Goal: Communication & Community: Answer question/provide support

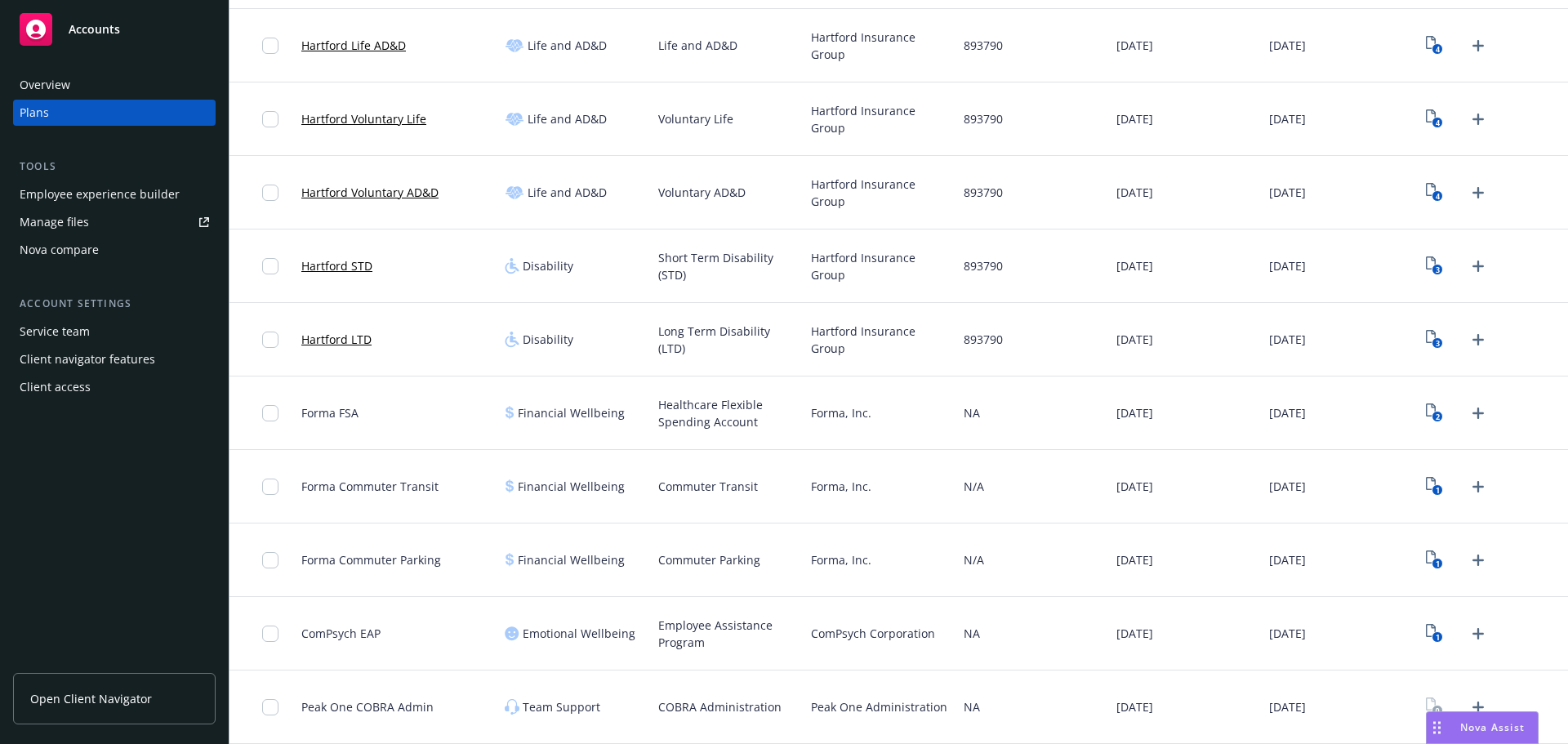
scroll to position [591, 0]
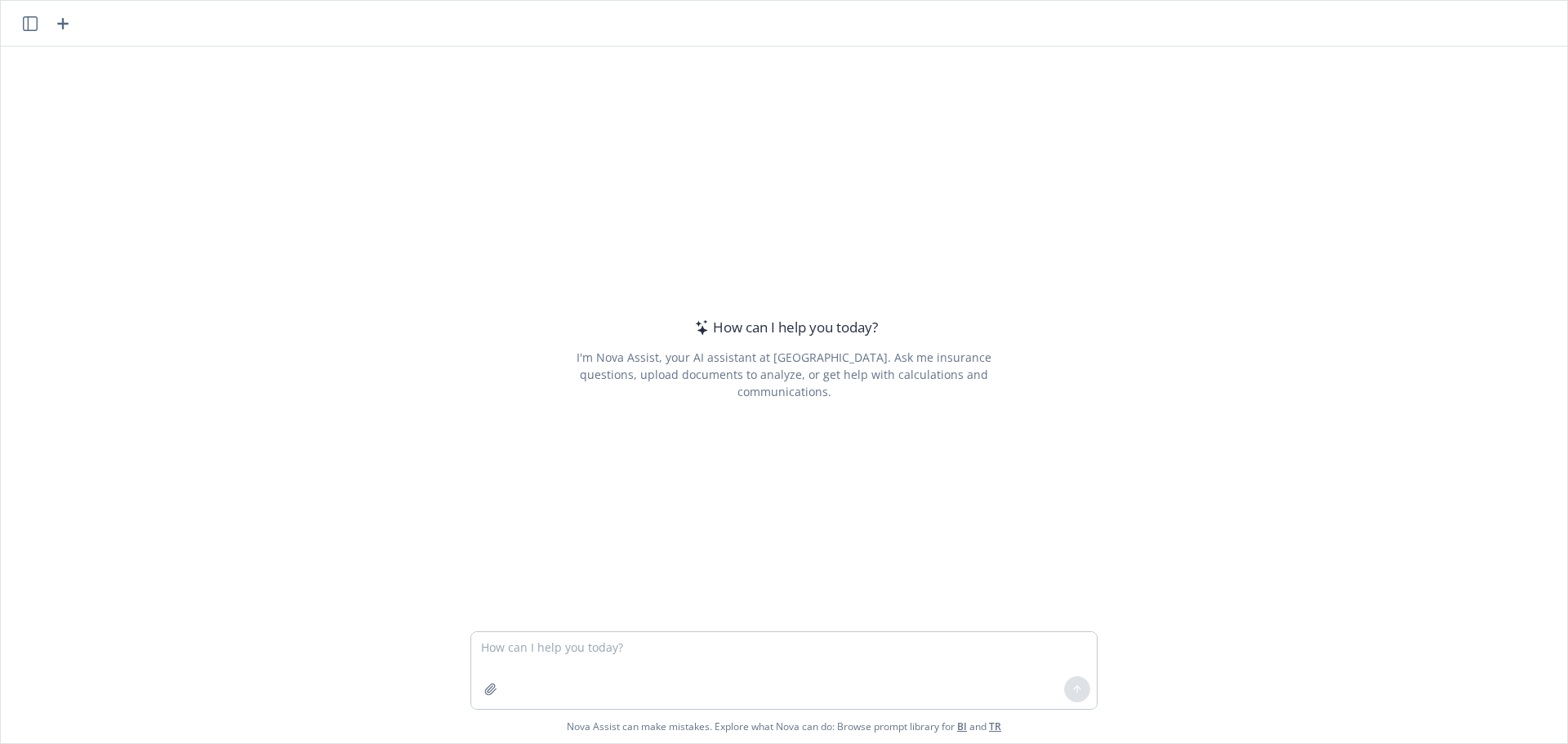
click at [511, 647] on textarea at bounding box center [784, 670] width 625 height 77
type textarea "Hello, can you help me clean up some notes from a biweekly check in?"
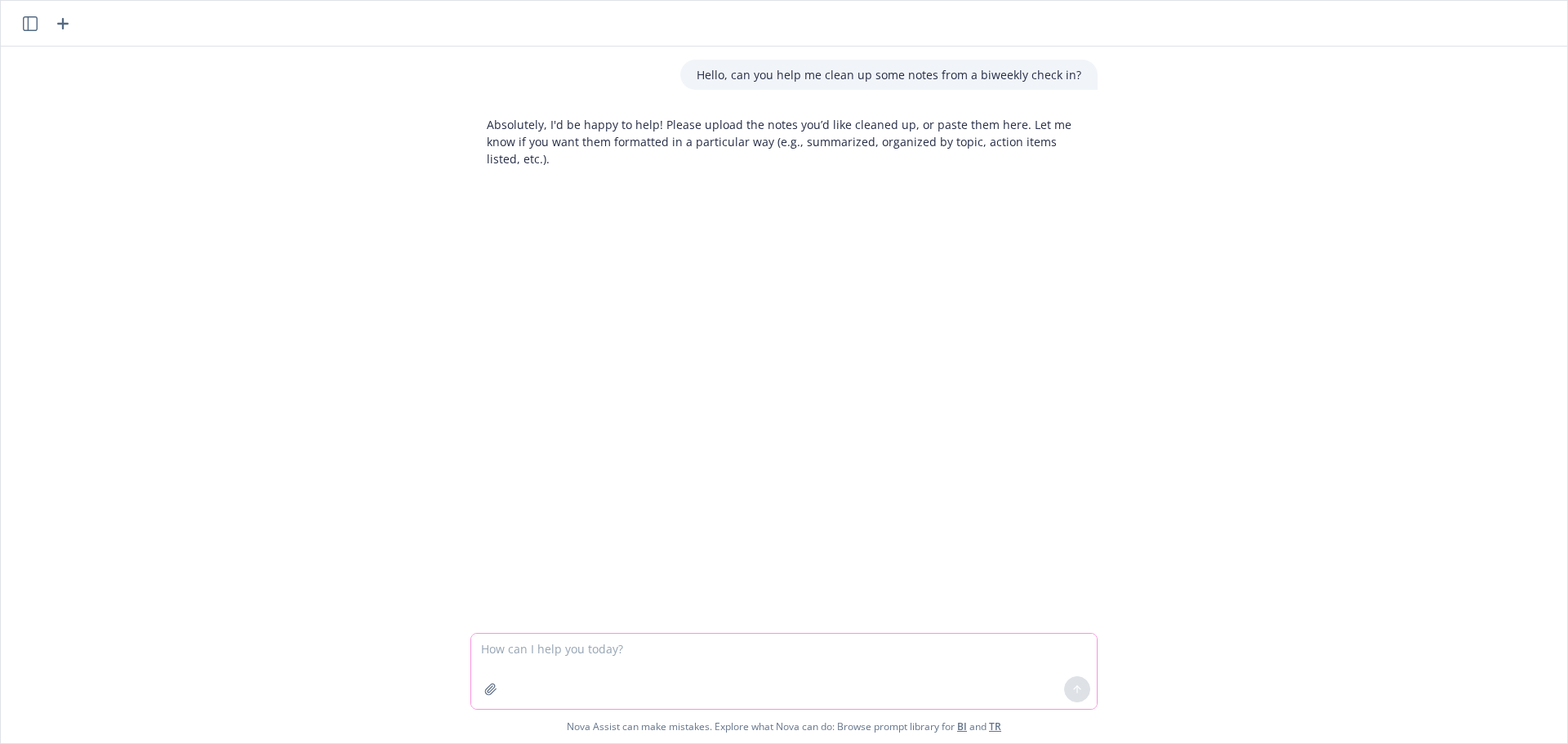
click at [535, 655] on textarea at bounding box center [784, 671] width 625 height 75
paste textarea "LORE ipsumdolo: Sitam Consec, Adipi Elitse, Doeiu Temporin Utlabore Etdolorem: …"
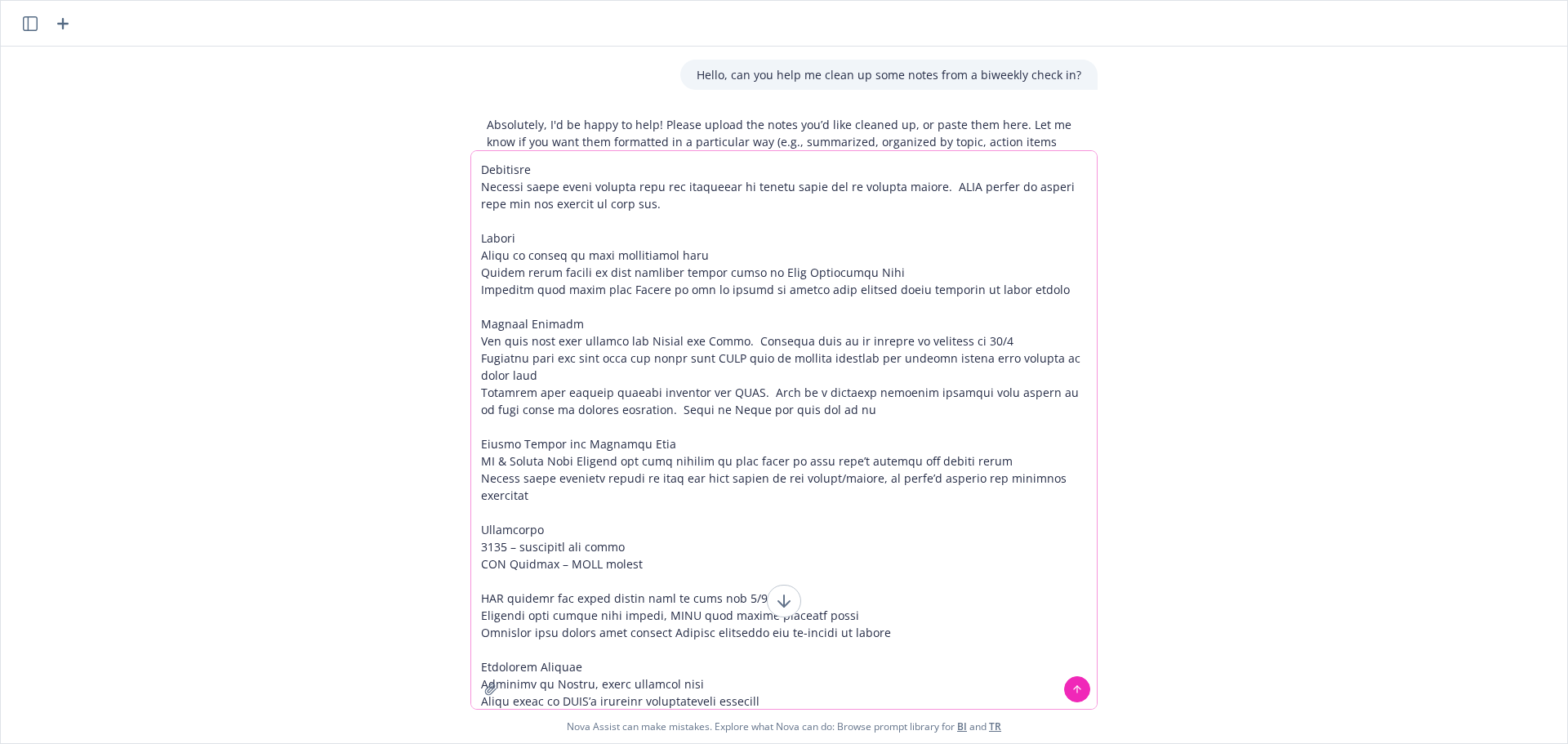
type textarea "LORE ipsumdolo: Sitam Consec, Adipi Elitse, Doeiu Temporin Utlabore Etdolorem: …"
click at [1072, 695] on icon at bounding box center [1078, 689] width 11 height 11
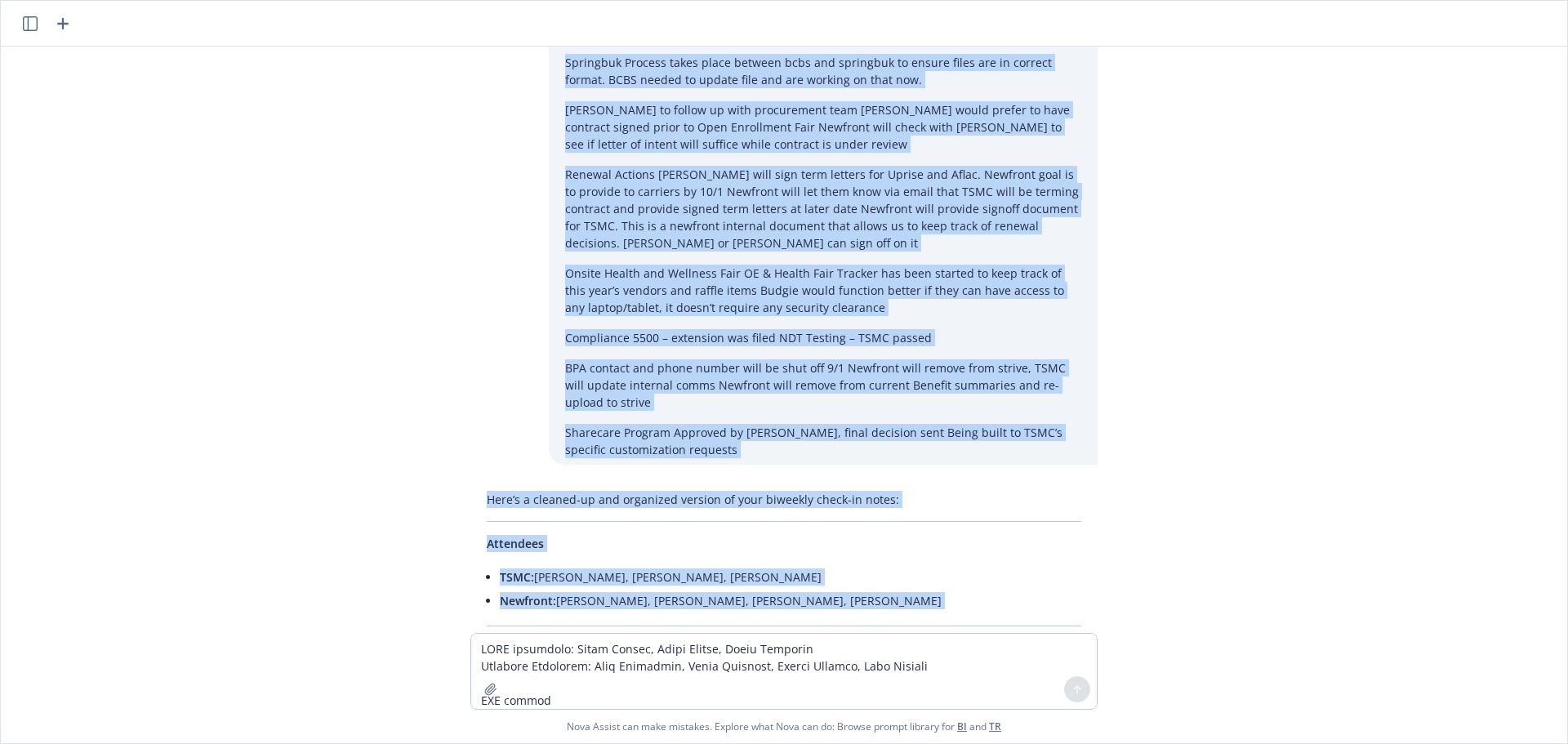
scroll to position [319, 0]
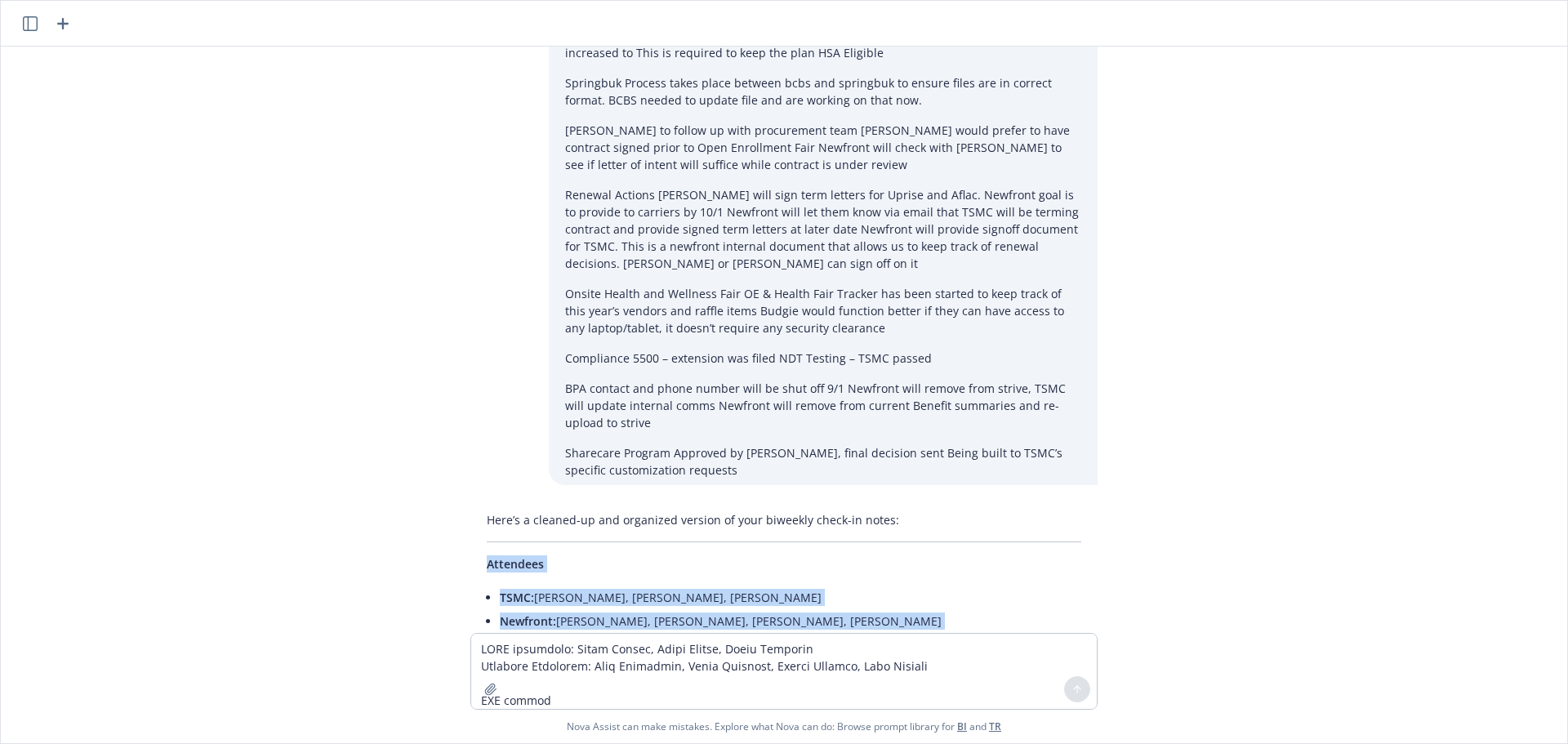
drag, startPoint x: 887, startPoint y: 532, endPoint x: 421, endPoint y: 556, distance: 466.6
click at [421, 556] on div "Hello, can you help me clean up some notes from a biweekly check in? Absolutely…" at bounding box center [784, 339] width 1566 height 586
copy div "Attendees TSMC: [PERSON_NAME], [PERSON_NAME], [PERSON_NAME] Newfront: [PERSON_N…"
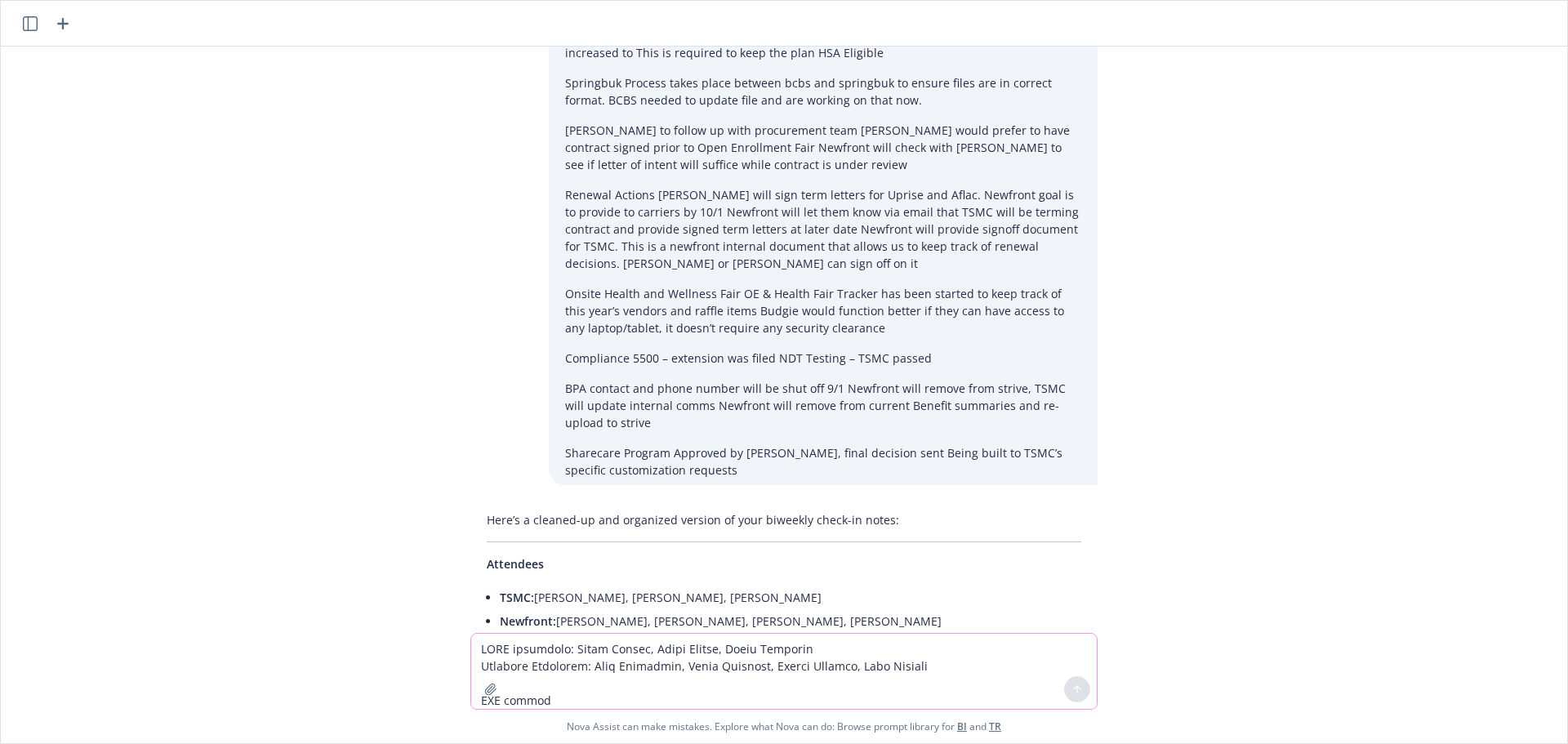
click at [561, 658] on textarea at bounding box center [784, 671] width 625 height 75
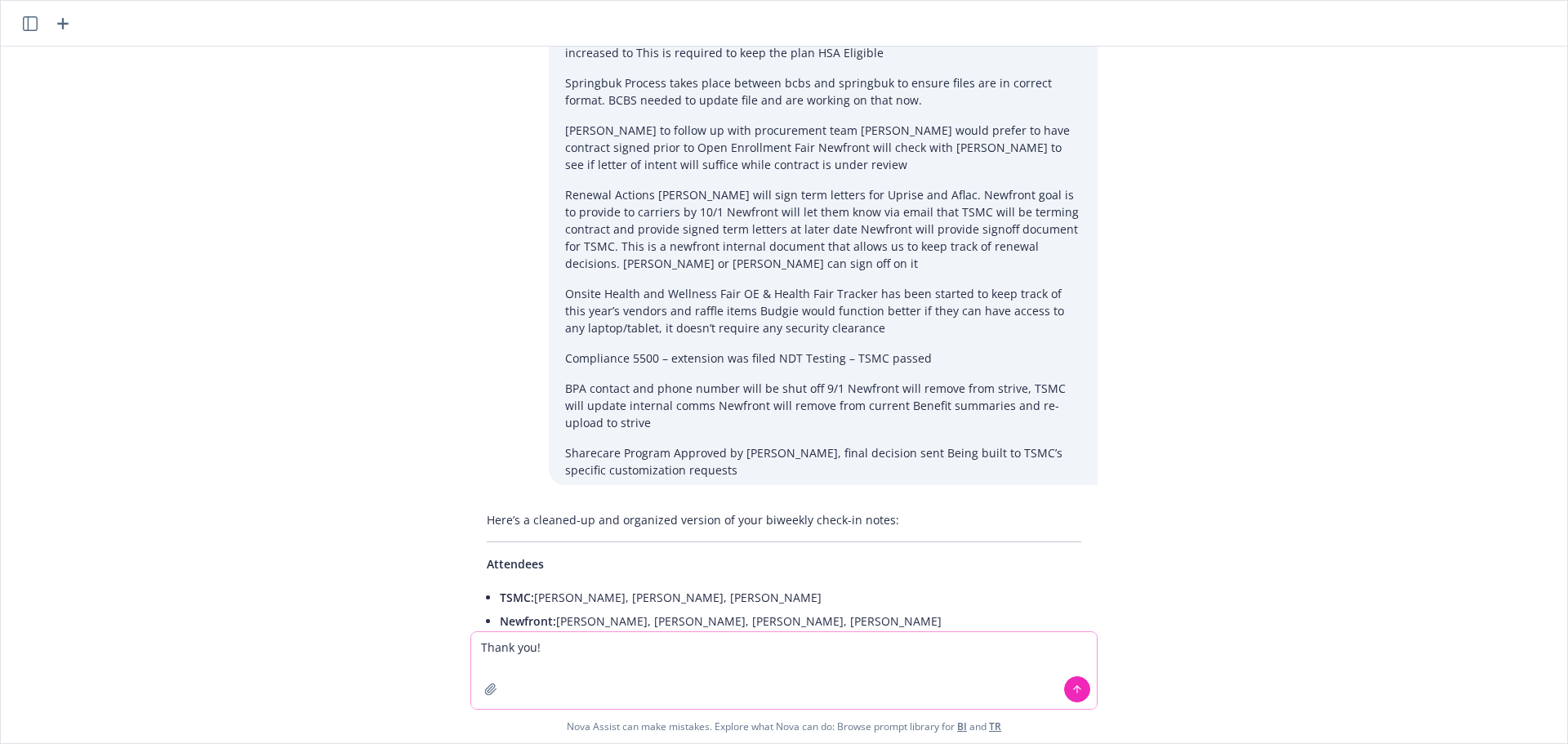
type textarea "Thank you!"
click at [1077, 688] on icon at bounding box center [1078, 689] width 11 height 11
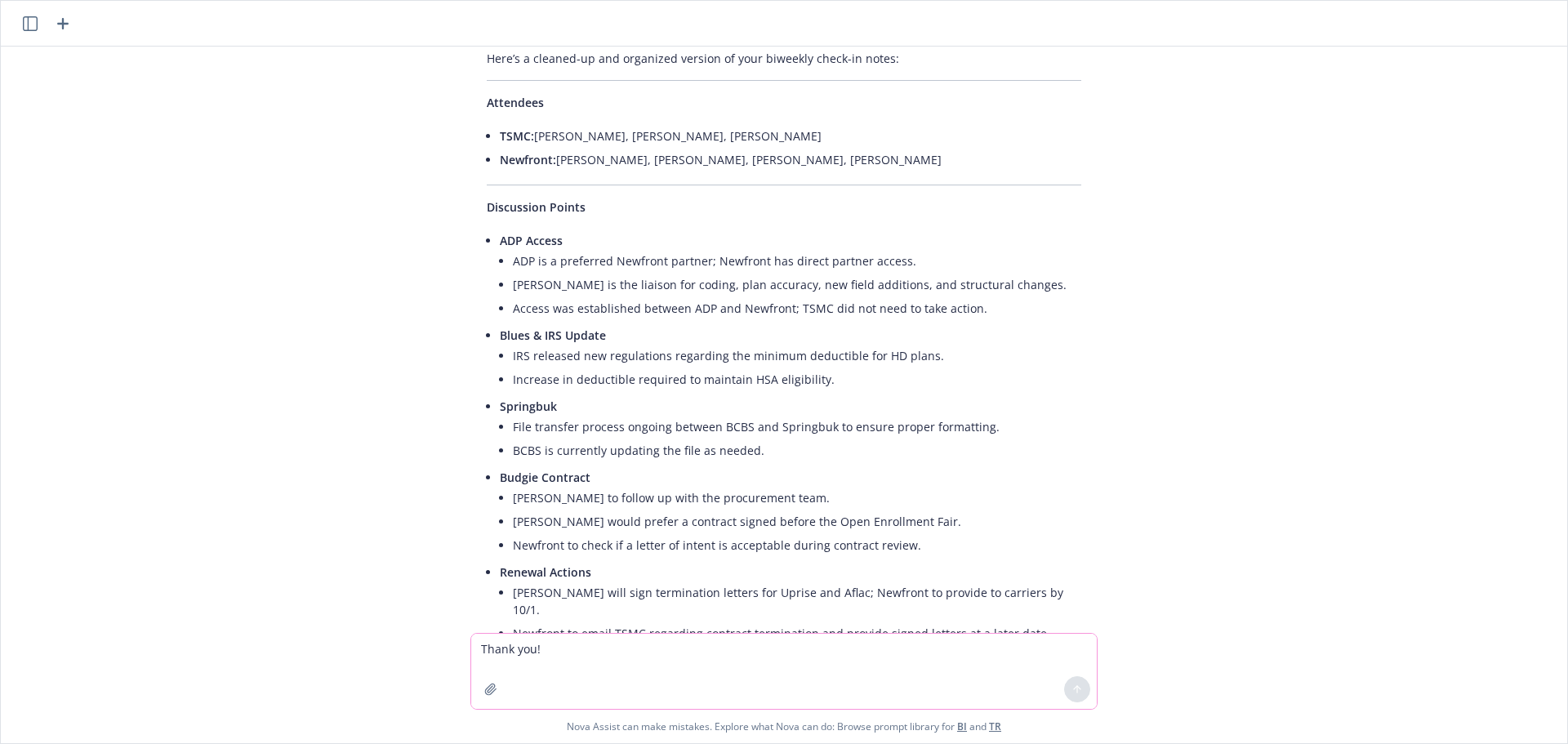
scroll to position [752, 0]
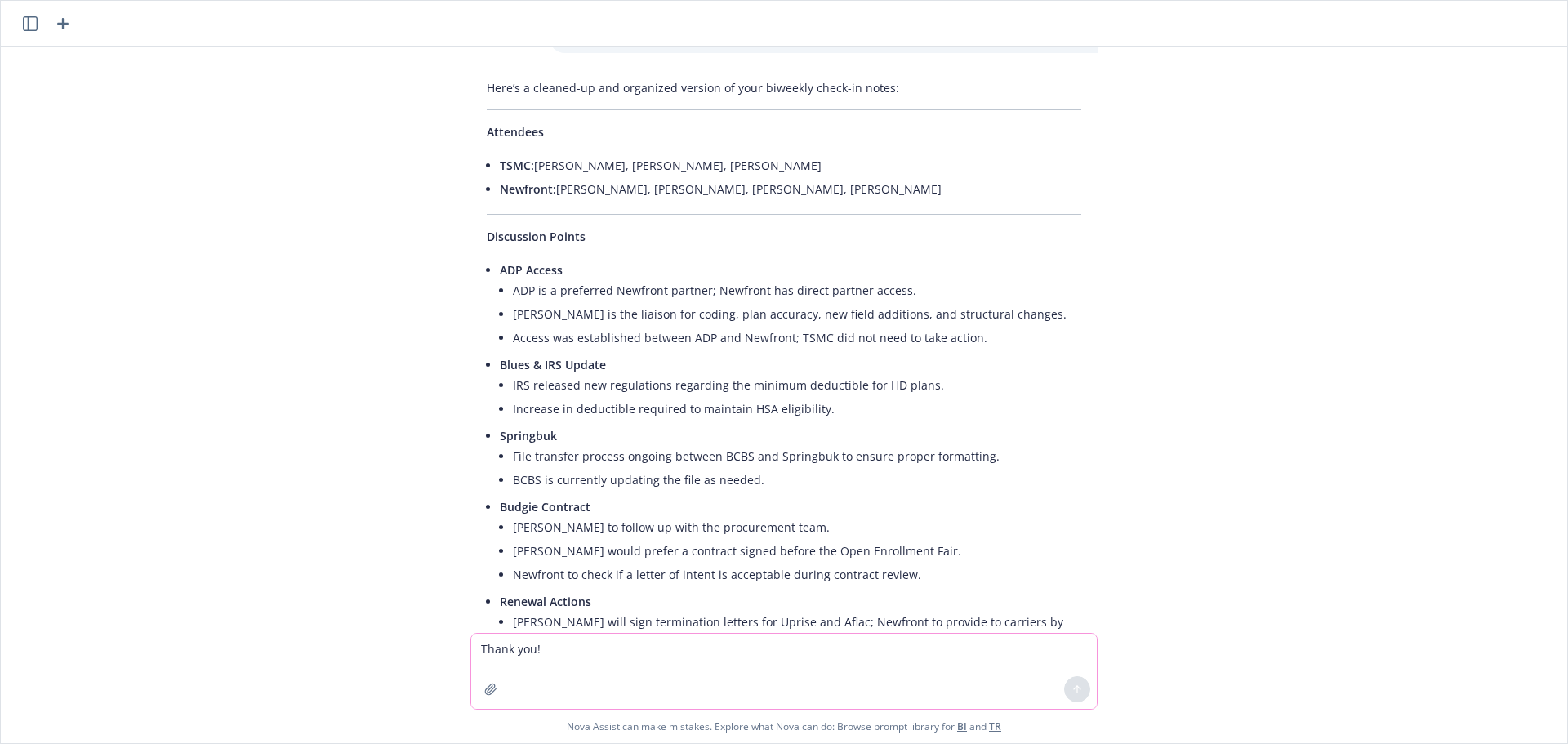
click at [523, 643] on textarea "Thank you!" at bounding box center [784, 671] width 625 height 75
type textarea "Can you help me clean up these notes?"
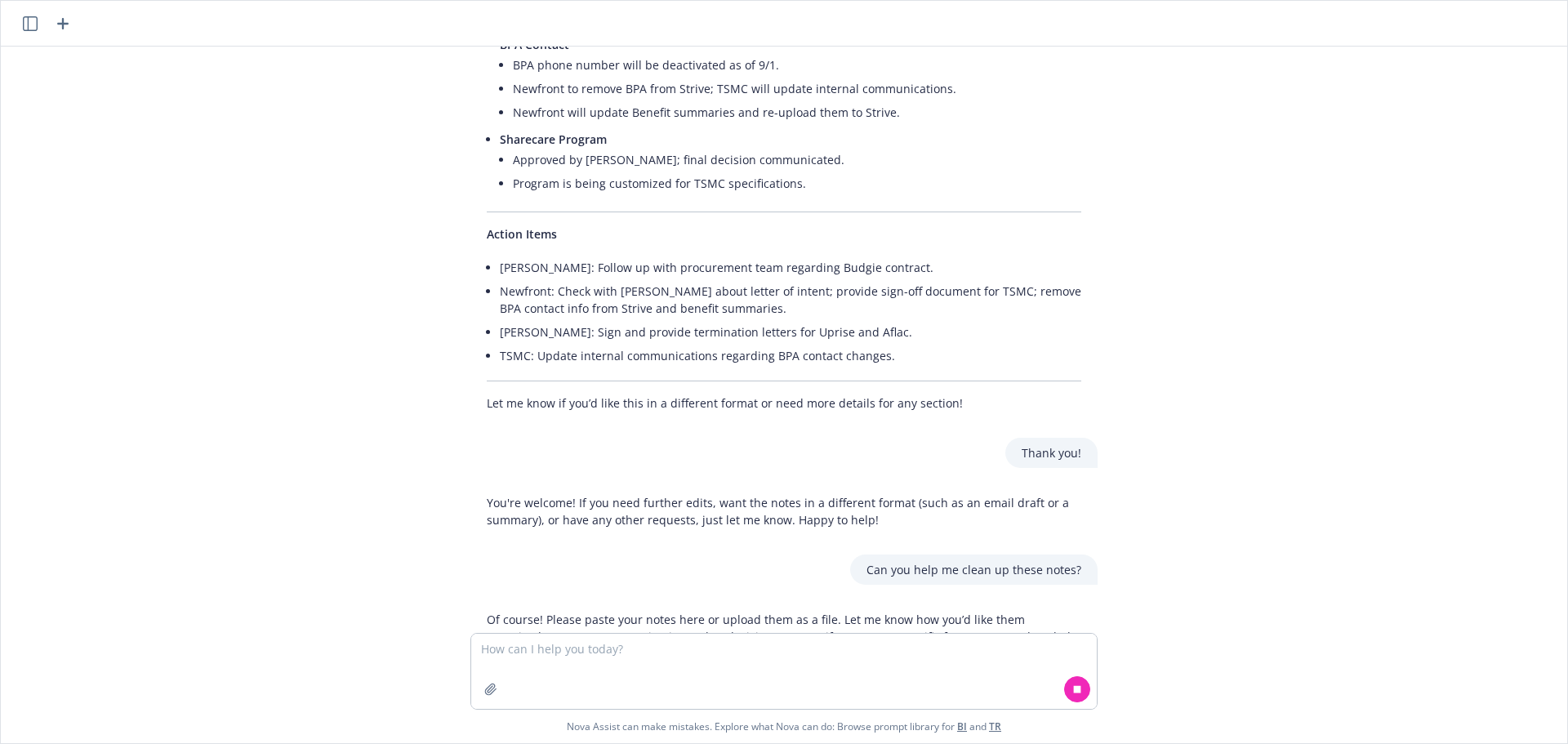
scroll to position [1603, 0]
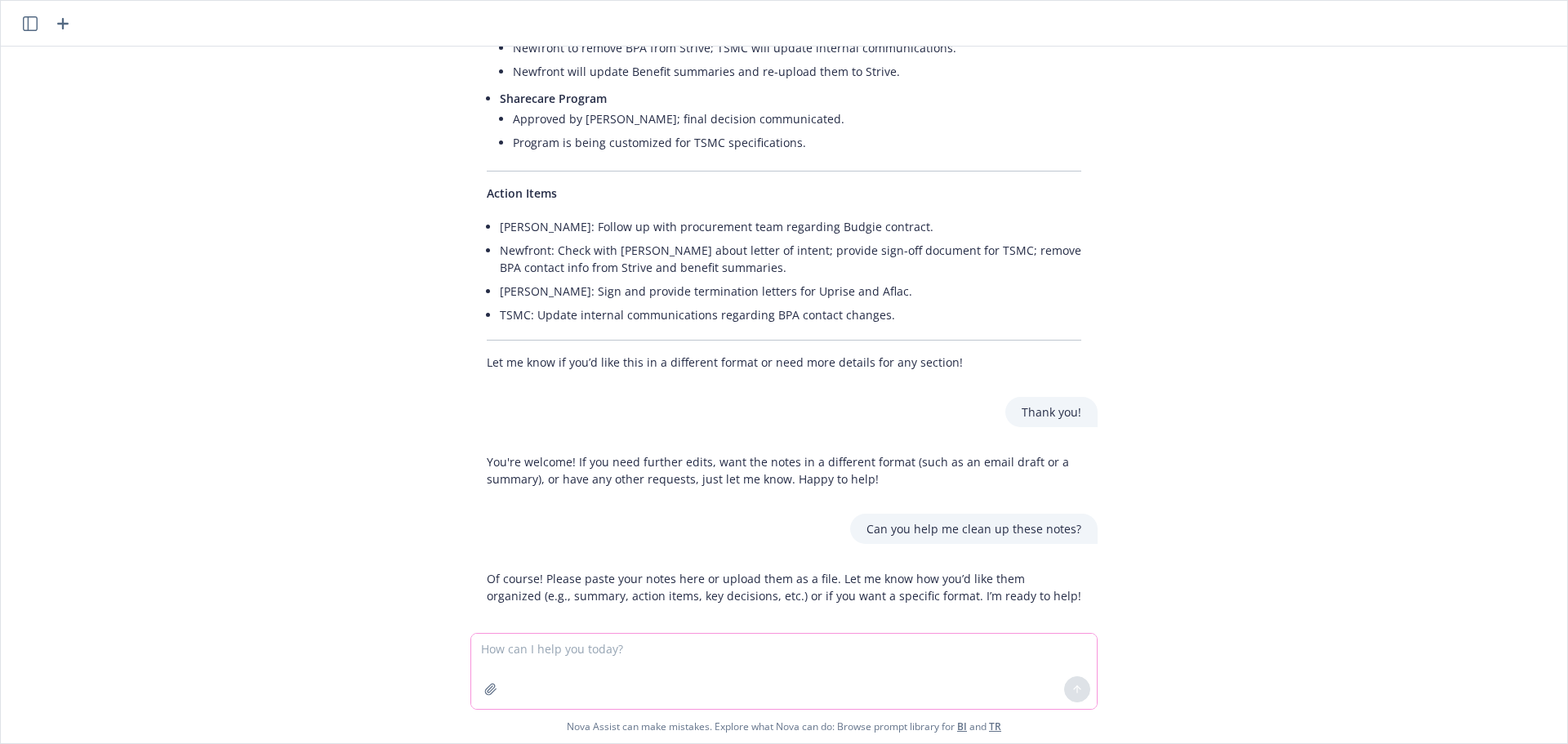
drag, startPoint x: 533, startPoint y: 646, endPoint x: 526, endPoint y: 621, distance: 26.0
click at [533, 646] on textarea at bounding box center [784, 671] width 625 height 75
type textarea "S"
click at [525, 651] on textarea at bounding box center [784, 670] width 625 height 77
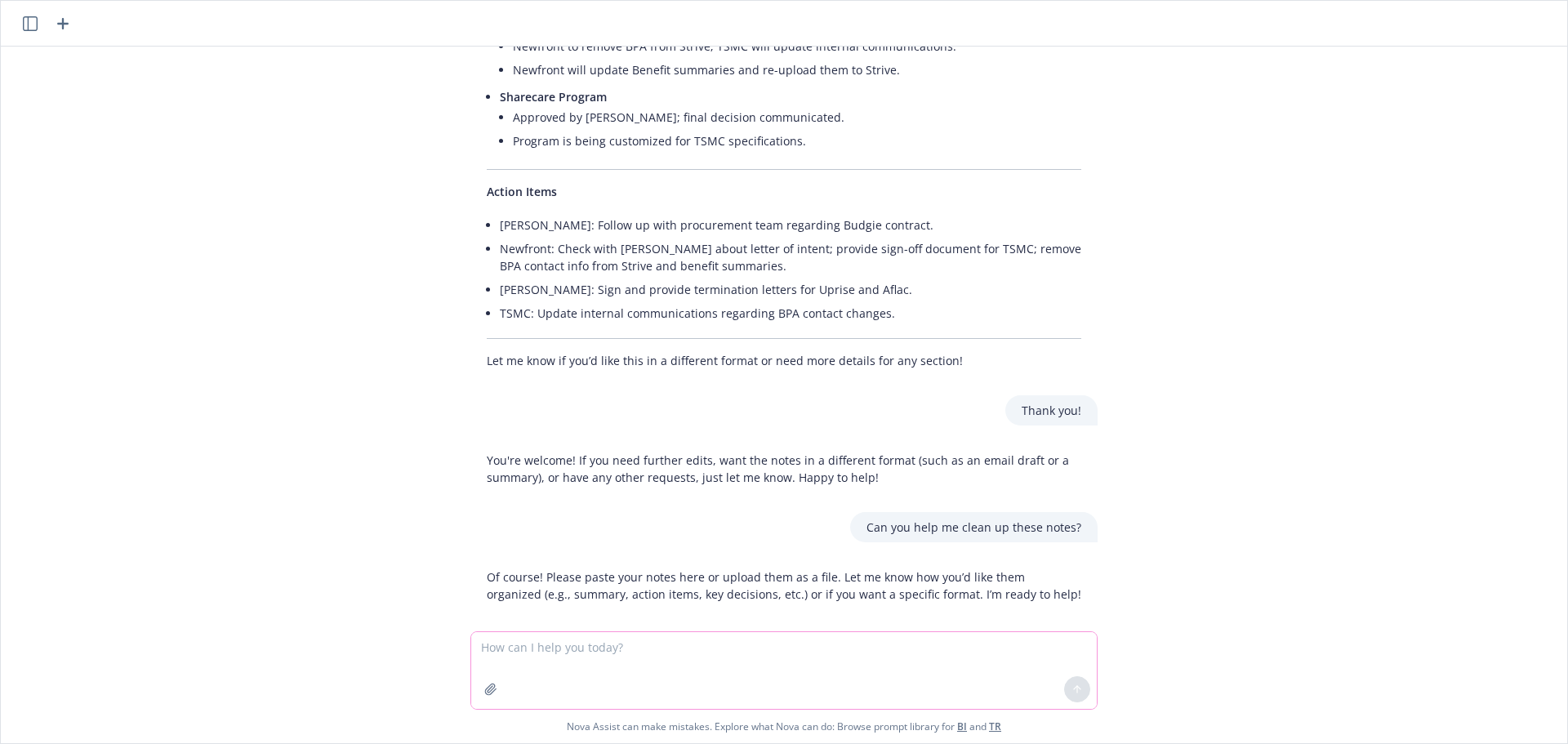
paste textarea "Lor ip dolorsit ametc adip elit Seddoe tem inci Utlab etdol ma aliq enima minim…"
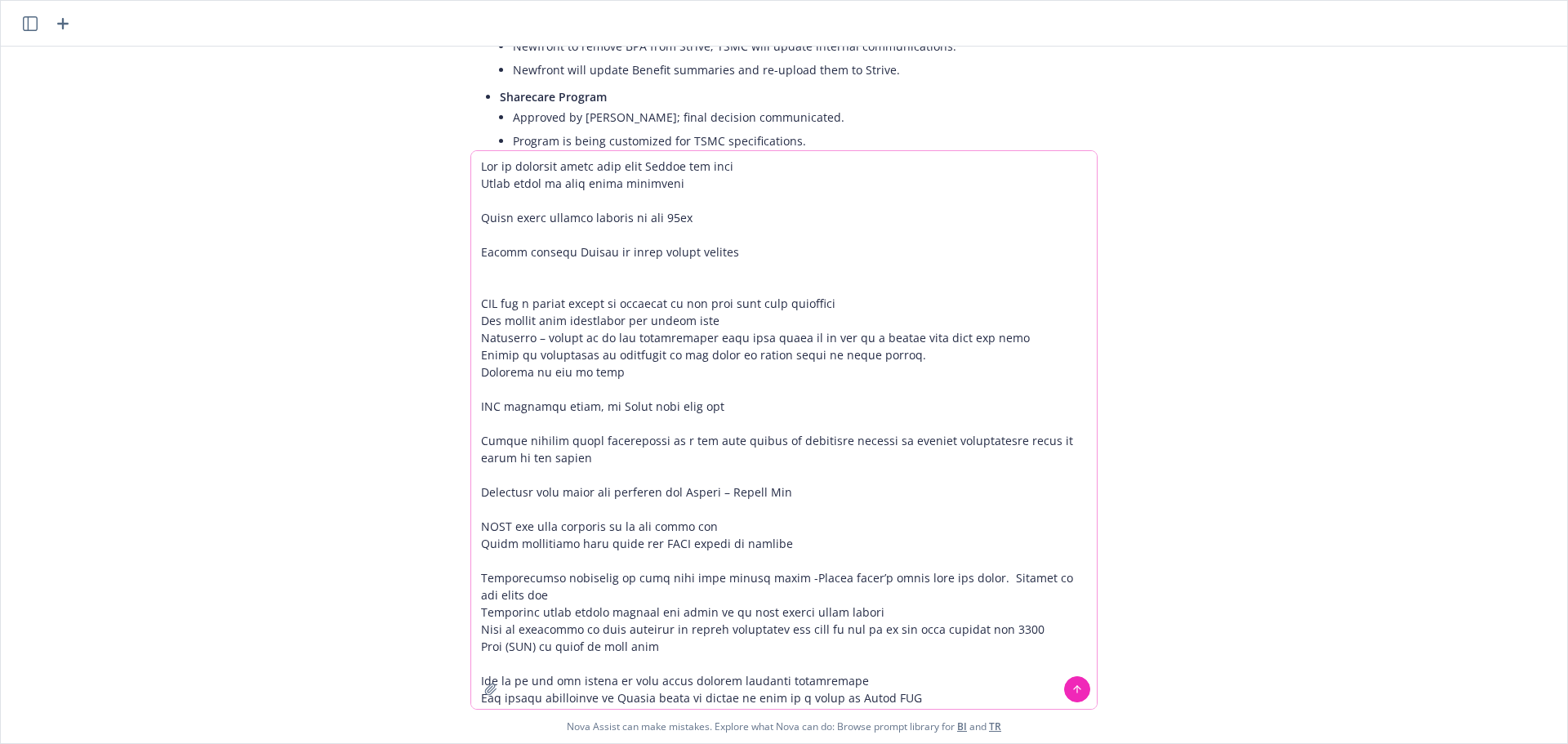
scroll to position [254, 0]
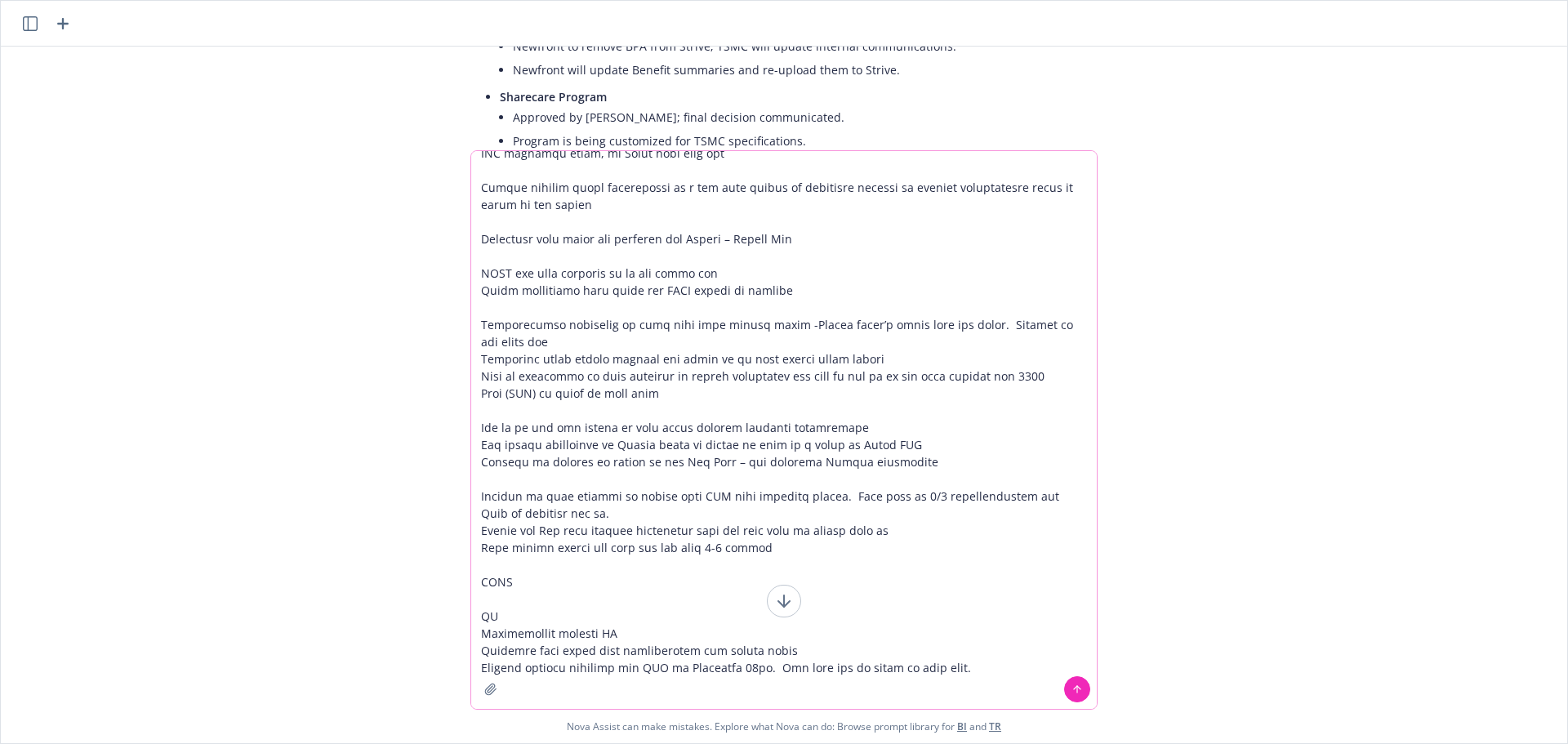
type textarea "Lor ip dolorsit ametc adip elit Seddoe tem inci Utlab etdol ma aliq enima minim…"
click at [1072, 684] on icon at bounding box center [1078, 689] width 11 height 11
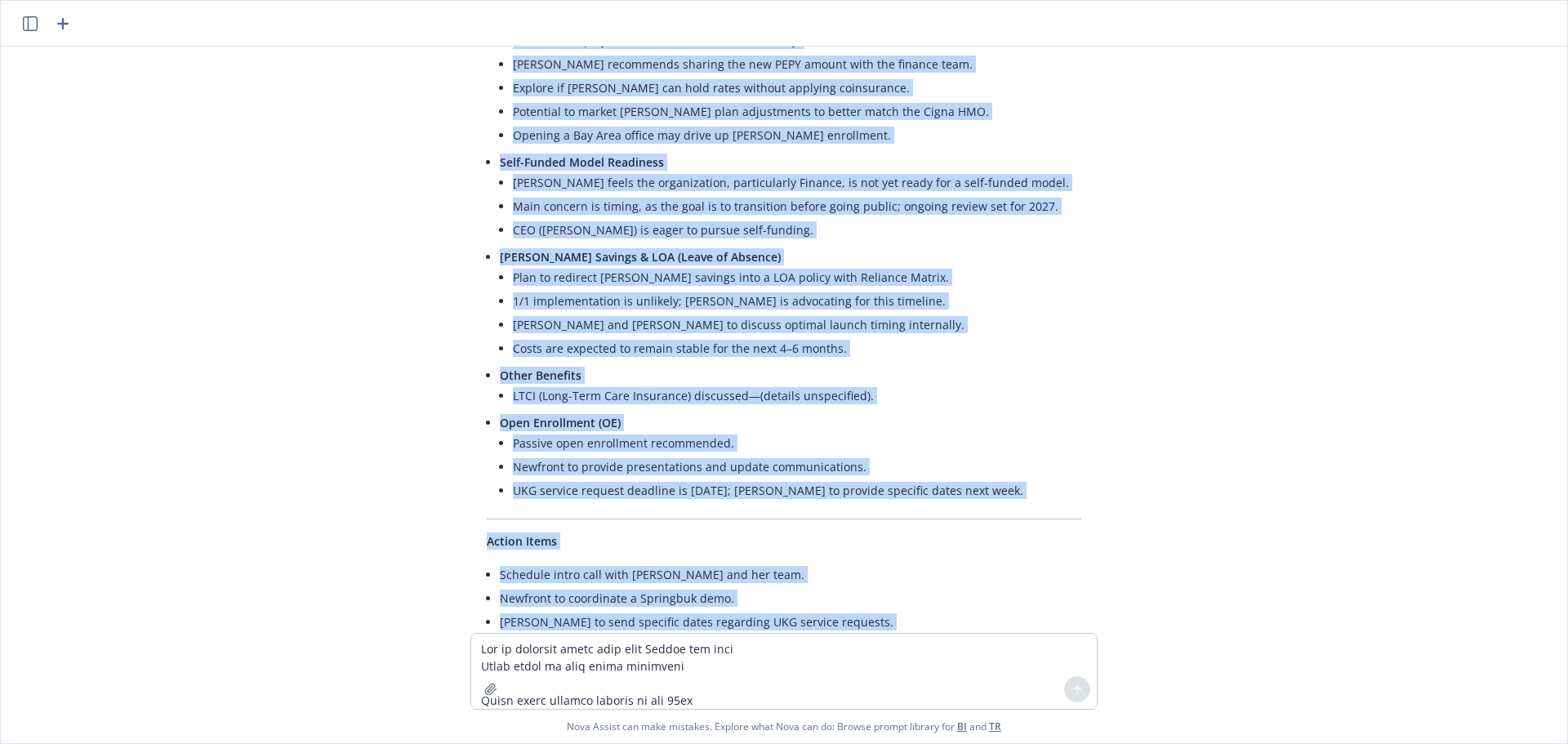
scroll to position [3485, 0]
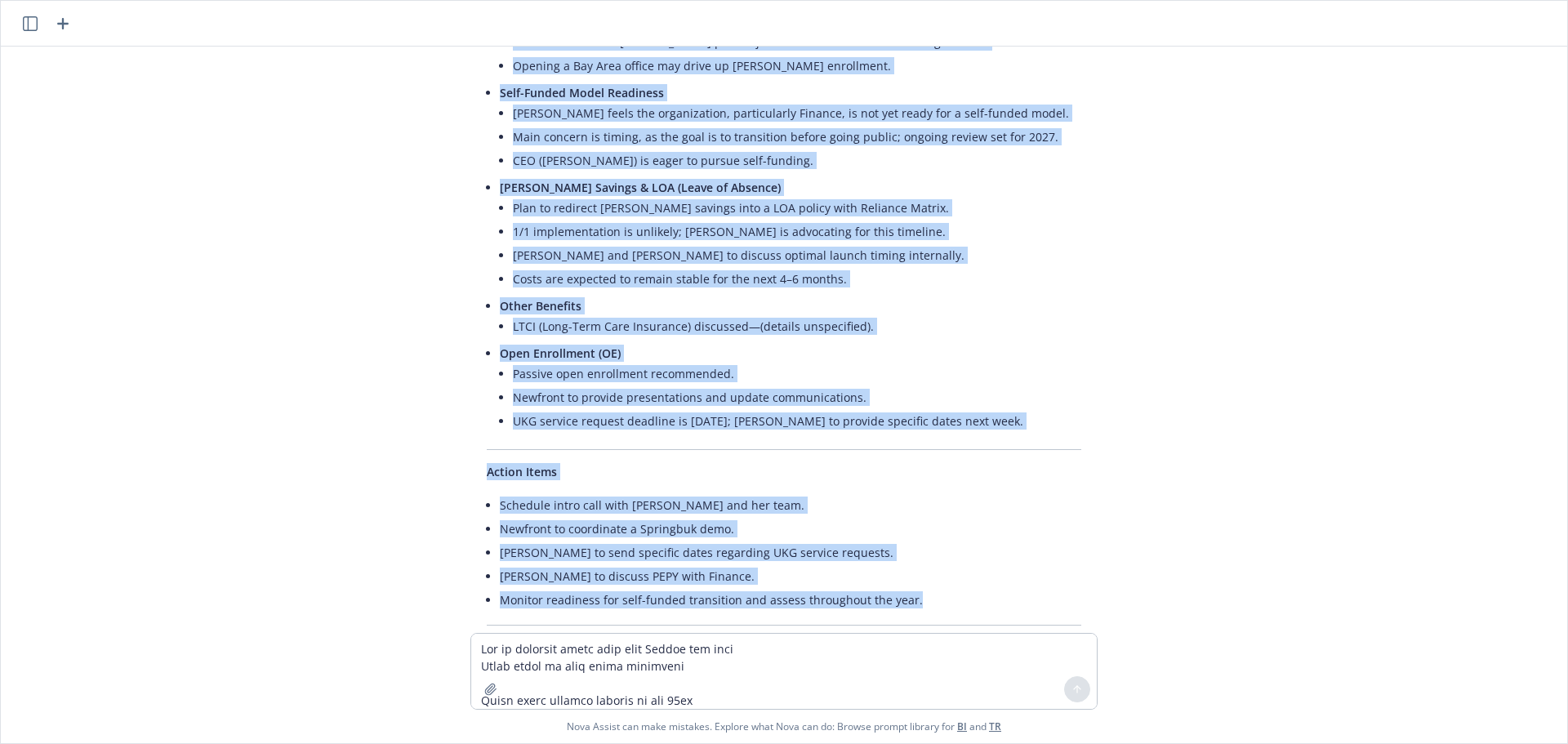
drag, startPoint x: 475, startPoint y: 238, endPoint x: 926, endPoint y: 520, distance: 531.9
click at [926, 520] on div "Here’s a cleaned-up and organized version of your notes: Attendees & Team Updat…" at bounding box center [784, 48] width 627 height 1262
copy div "Attendees & Team Updates Schedule a separate introductory call with [PERSON_NAM…"
